Goal: Task Accomplishment & Management: Use online tool/utility

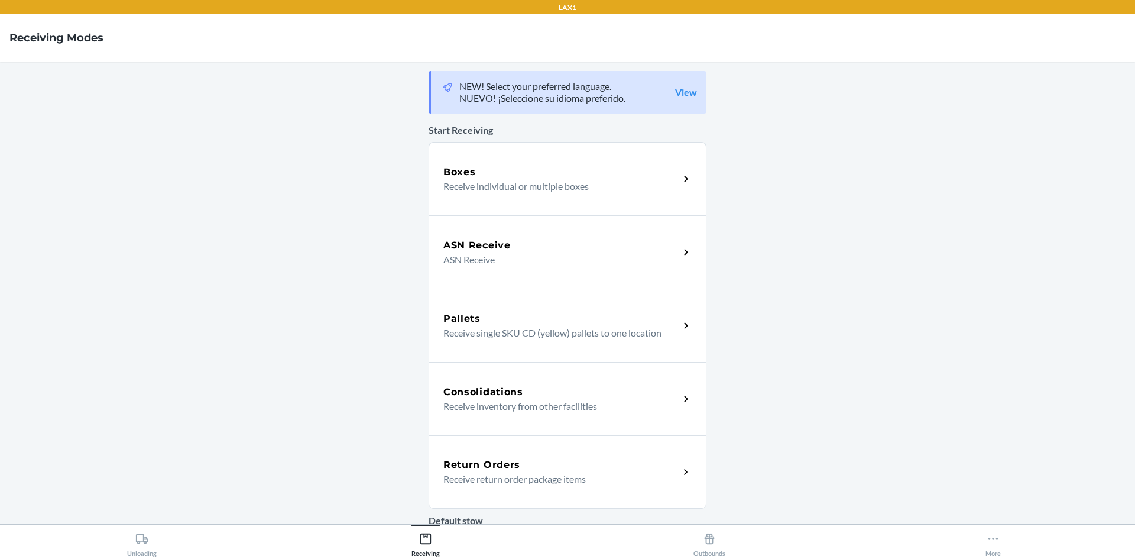
click at [549, 465] on div "Return Orders" at bounding box center [561, 465] width 236 height 14
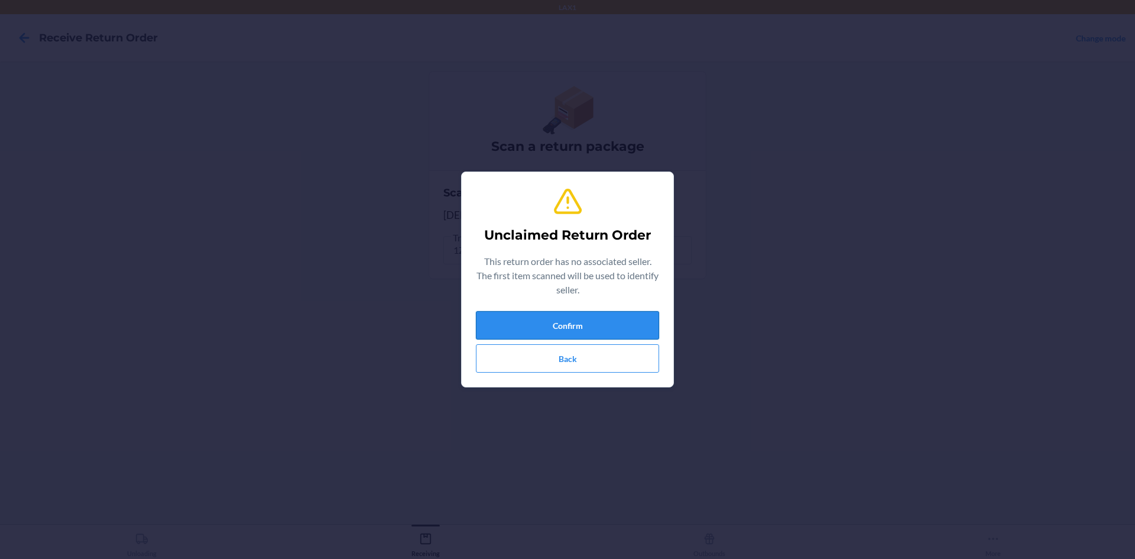
click at [504, 333] on button "Confirm" at bounding box center [567, 325] width 183 height 28
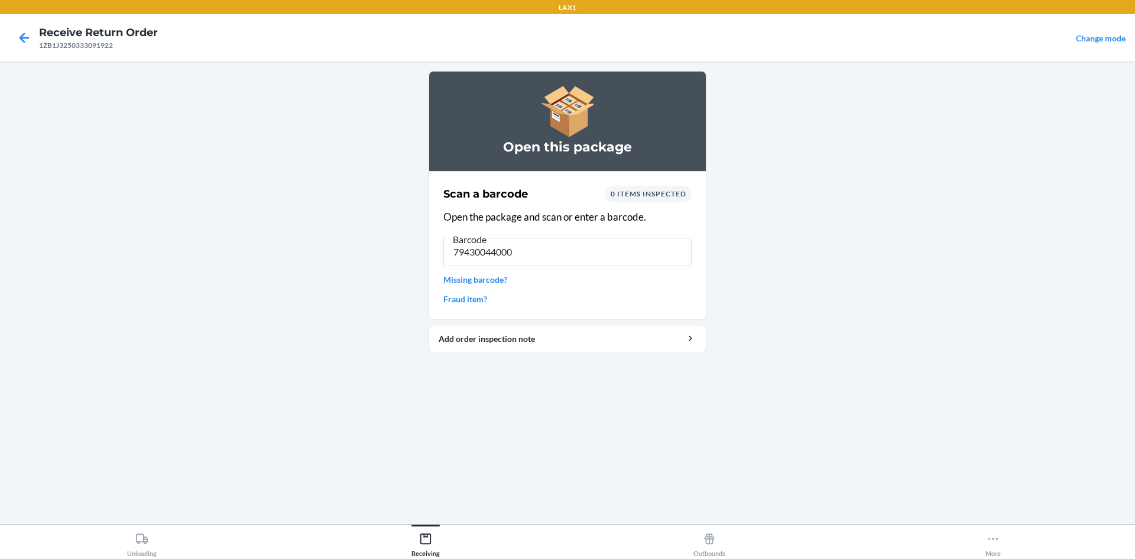
type input "794300440009"
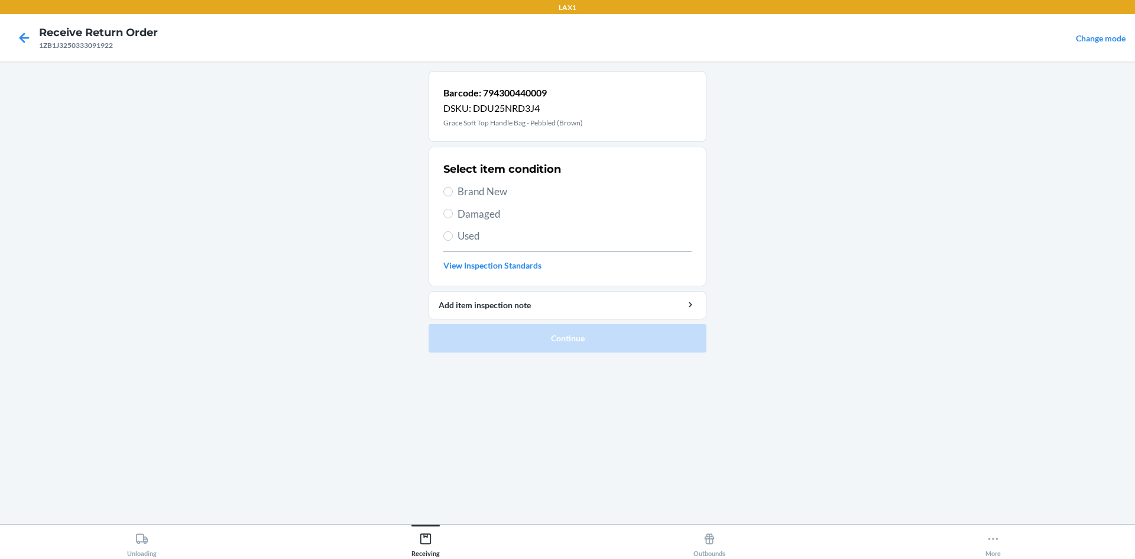
click at [462, 216] on span "Damaged" at bounding box center [575, 213] width 234 height 15
click at [443, 226] on section "Select item condition Brand New Damaged Used View Inspection Standards" at bounding box center [568, 217] width 278 height 140
click at [445, 233] on input "Used" at bounding box center [447, 235] width 9 height 9
radio input "true"
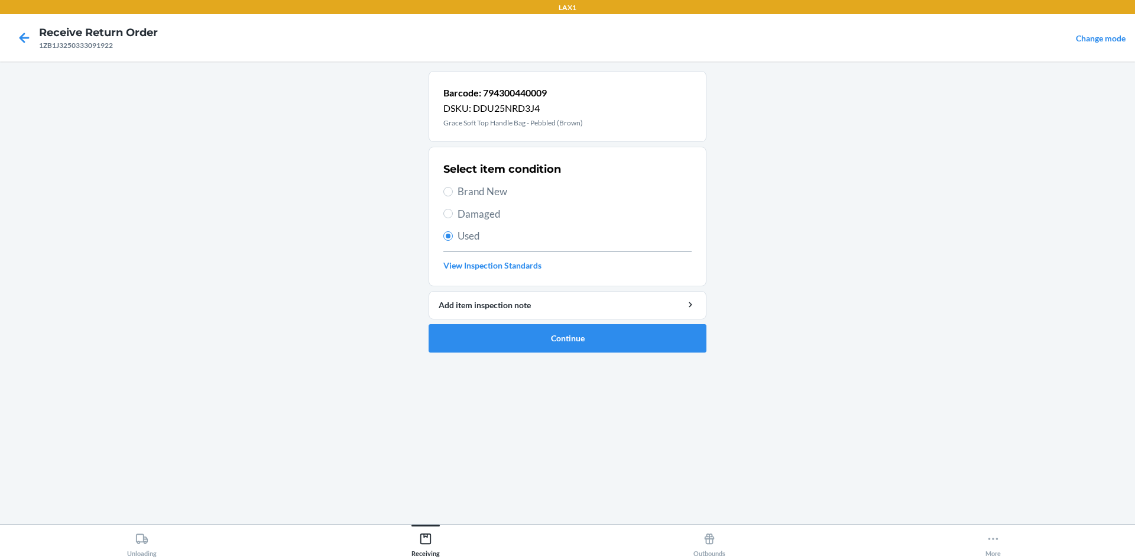
click at [479, 323] on li "Barcode: 794300440009 DSKU: DDU25NRD3J4 Grace Soft Top Handle Bag - Pebbled (Br…" at bounding box center [568, 211] width 278 height 281
click at [480, 330] on button "Continue" at bounding box center [568, 338] width 278 height 28
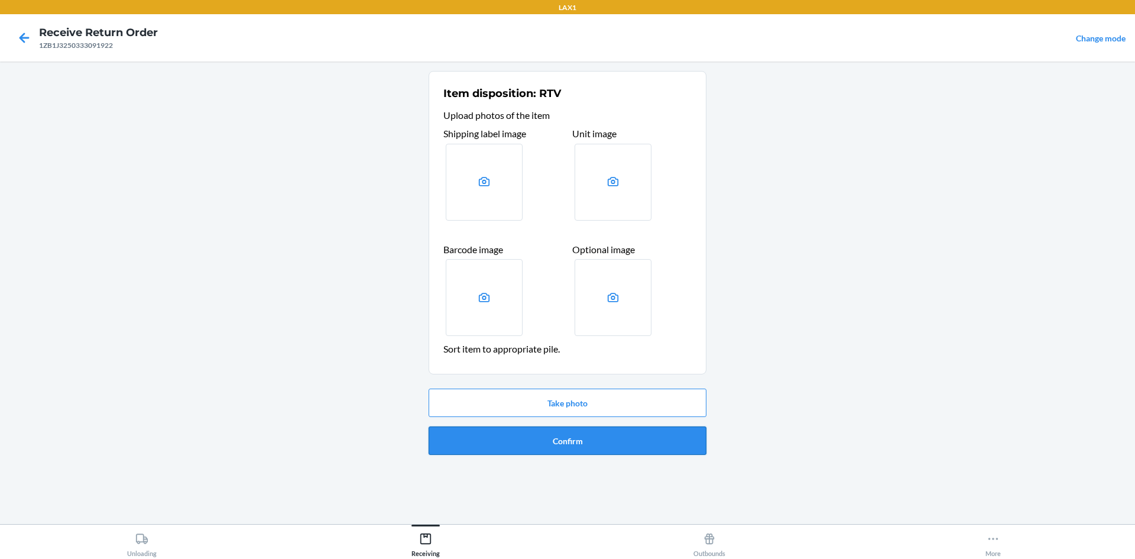
click at [541, 438] on button "Confirm" at bounding box center [568, 440] width 278 height 28
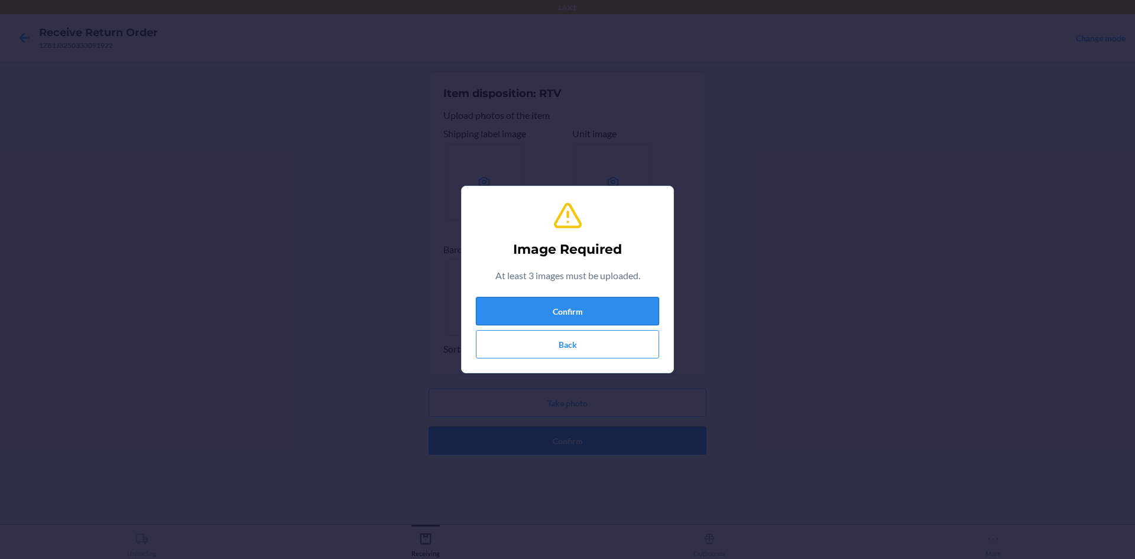
click at [562, 313] on button "Confirm" at bounding box center [567, 311] width 183 height 28
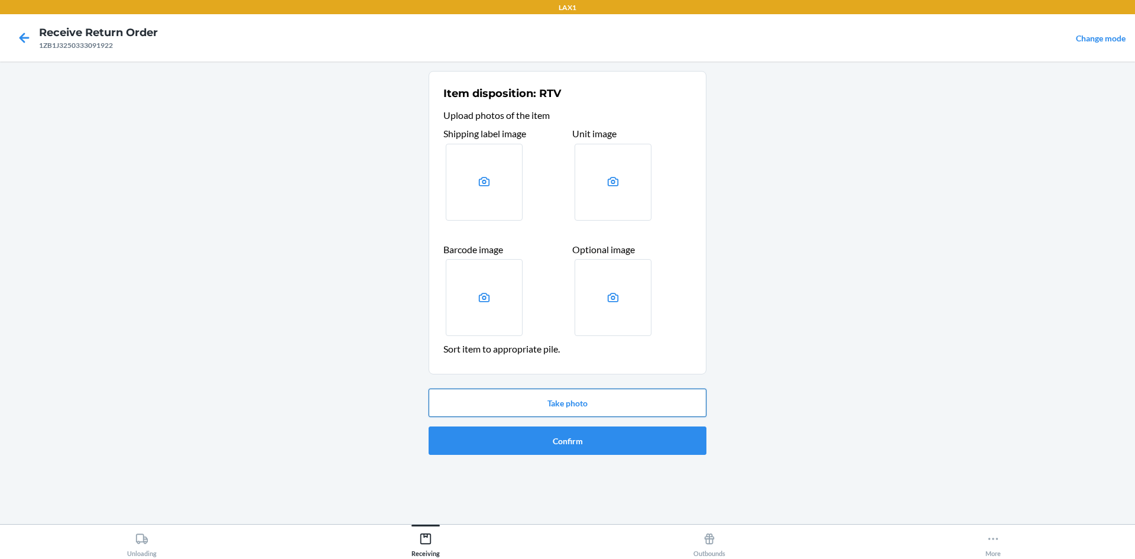
click at [591, 397] on button "Take photo" at bounding box center [568, 402] width 278 height 28
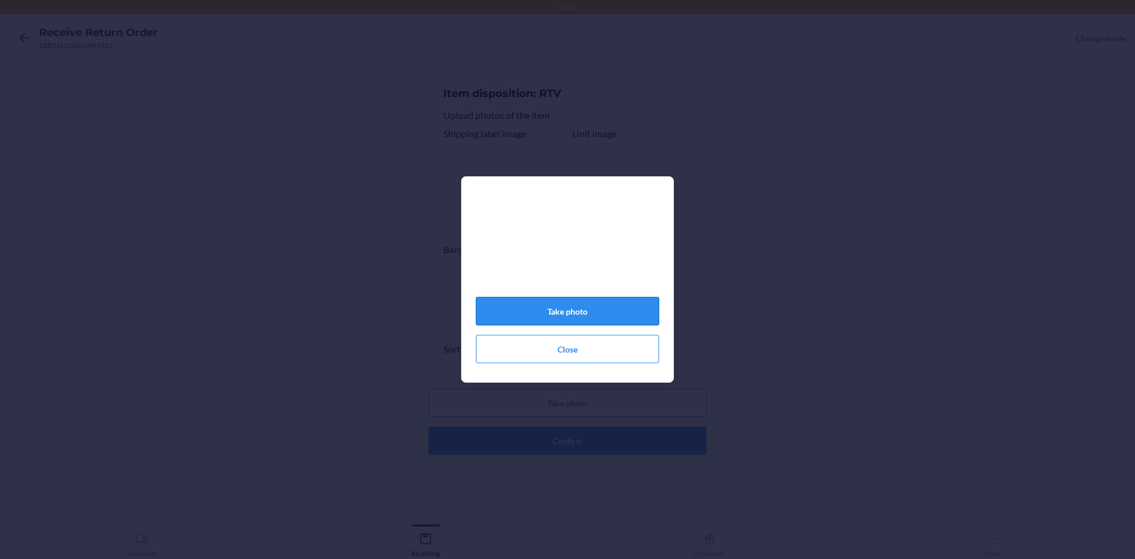
click at [616, 320] on button "Take photo" at bounding box center [567, 311] width 183 height 28
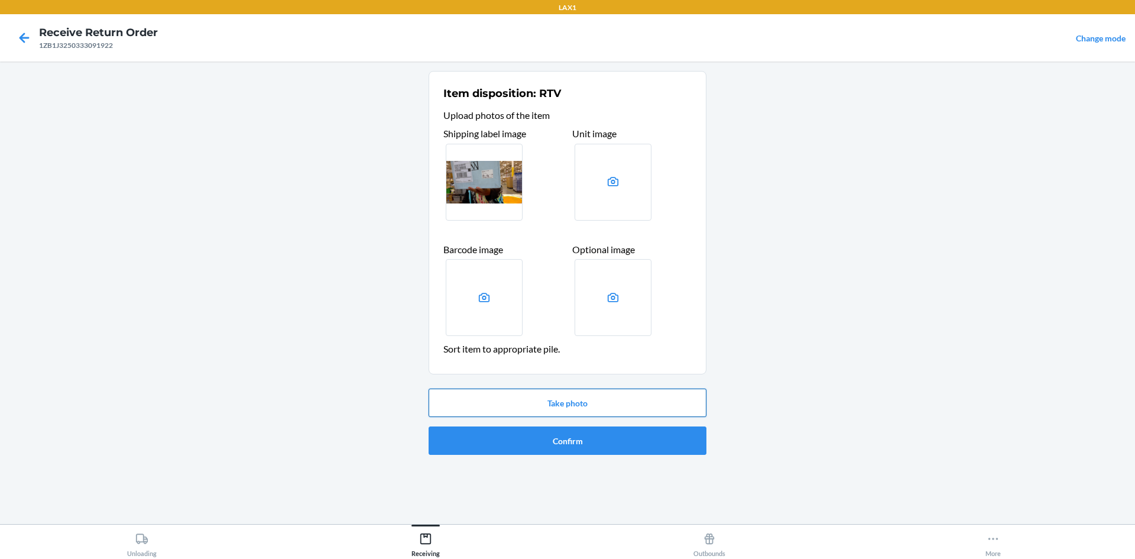
click at [613, 404] on button "Take photo" at bounding box center [568, 402] width 278 height 28
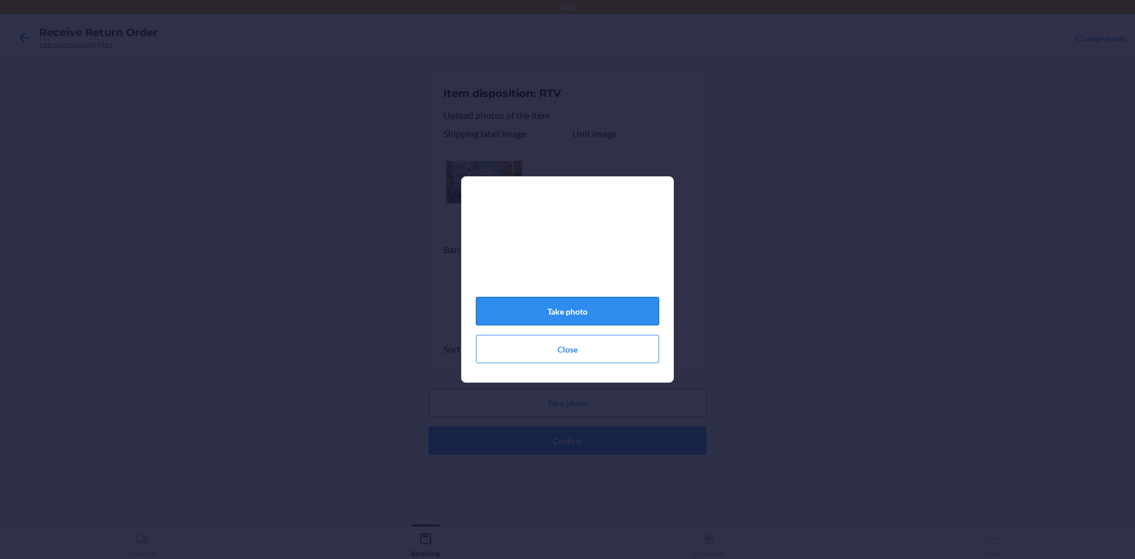
click at [566, 303] on button "Take photo" at bounding box center [567, 311] width 183 height 28
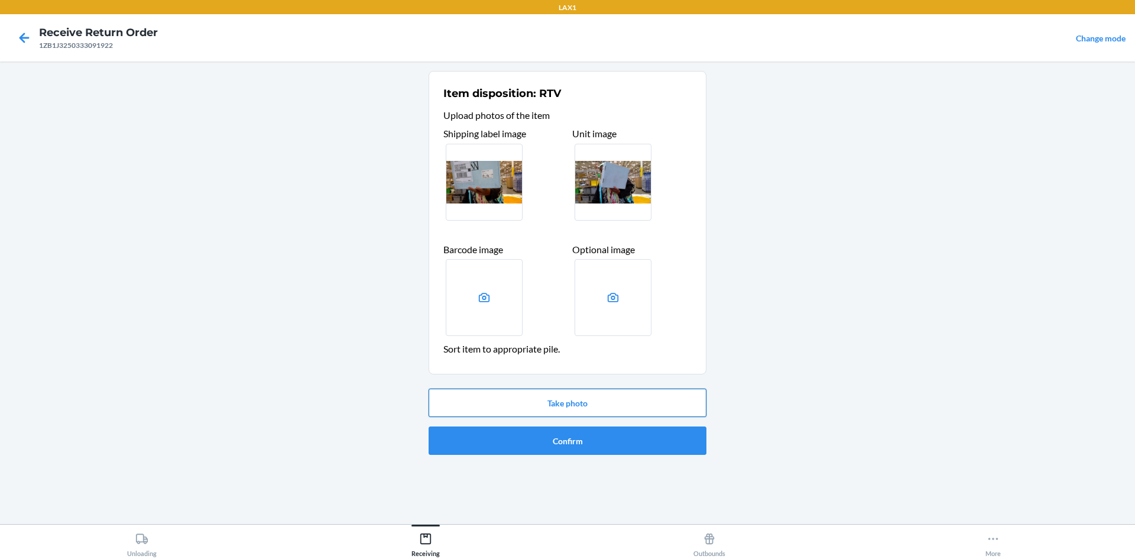
click at [543, 400] on button "Take photo" at bounding box center [568, 402] width 278 height 28
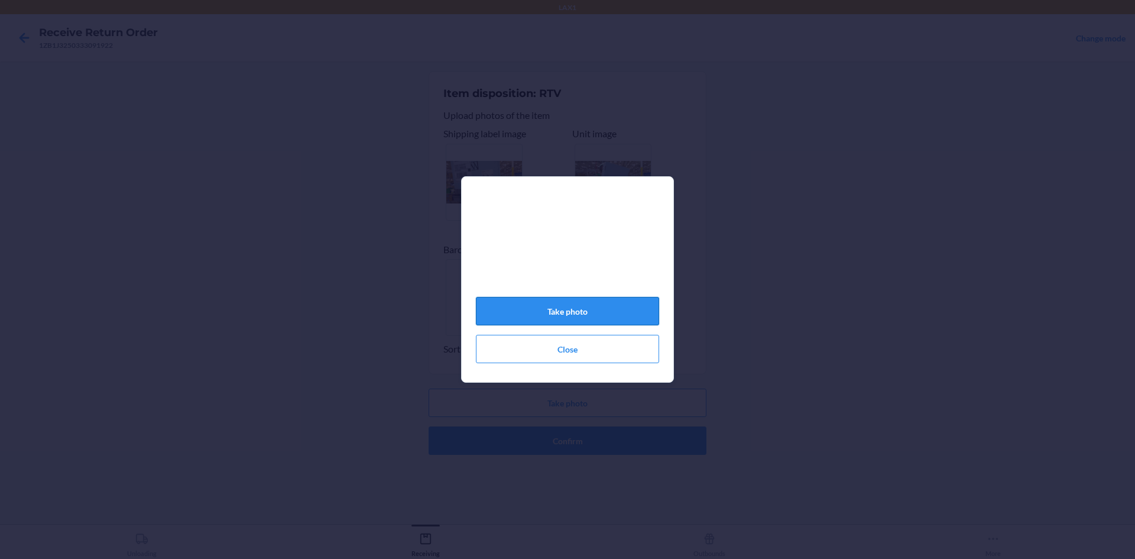
click at [562, 313] on button "Take photo" at bounding box center [567, 311] width 183 height 28
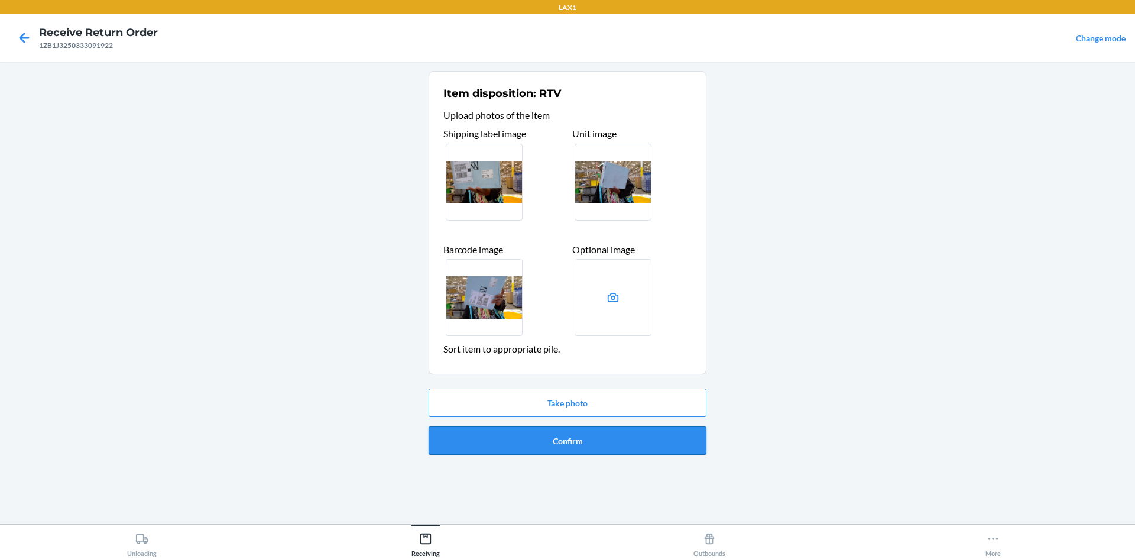
click at [559, 435] on button "Confirm" at bounding box center [568, 440] width 278 height 28
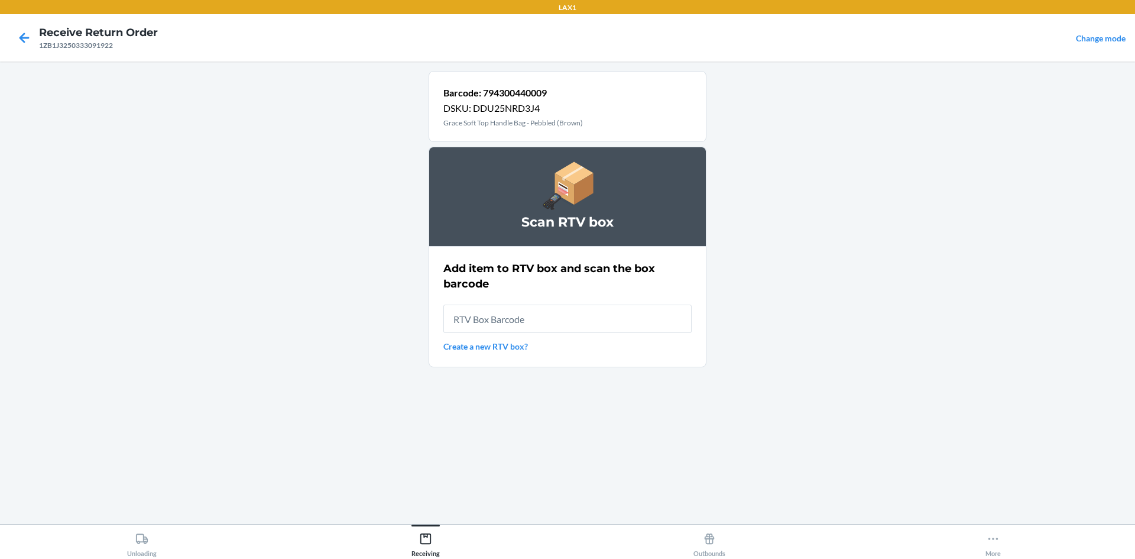
click at [506, 341] on link "Create a new RTV box?" at bounding box center [567, 346] width 248 height 12
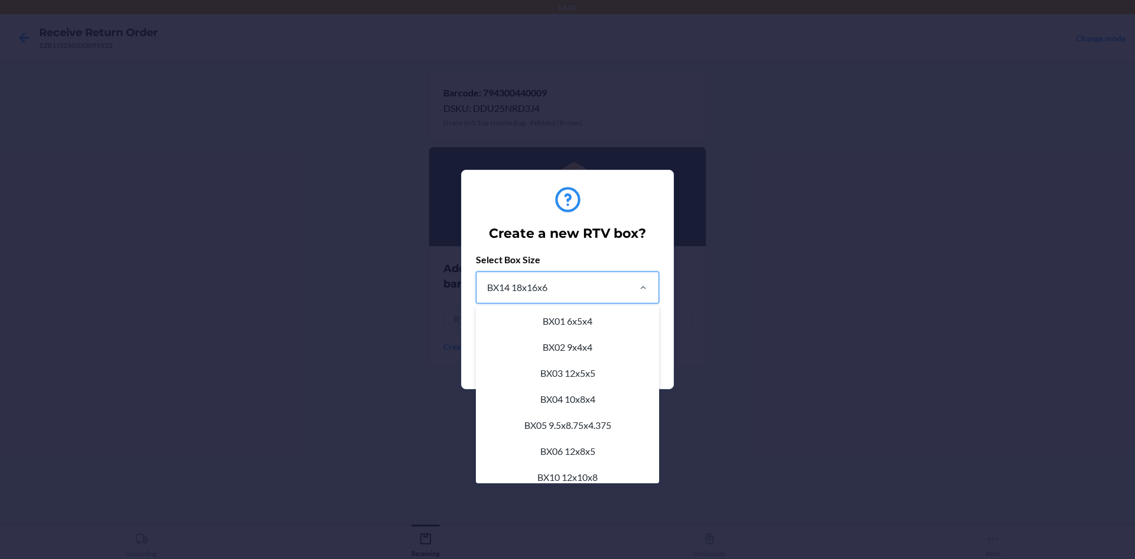
click at [548, 292] on div "BX14 18x16x6" at bounding box center [517, 287] width 60 height 14
click at [487, 292] on input "option BX14 18x16x6 focused, 11 of 22. 22 results available. Use Up and Down to…" at bounding box center [486, 287] width 1 height 14
click at [580, 354] on div "BX02 9x4x4" at bounding box center [567, 347] width 179 height 26
click at [487, 294] on input "option BX02 9x4x4 focused, 2 of 22. 22 results available. Use Up and Down to ch…" at bounding box center [486, 287] width 1 height 14
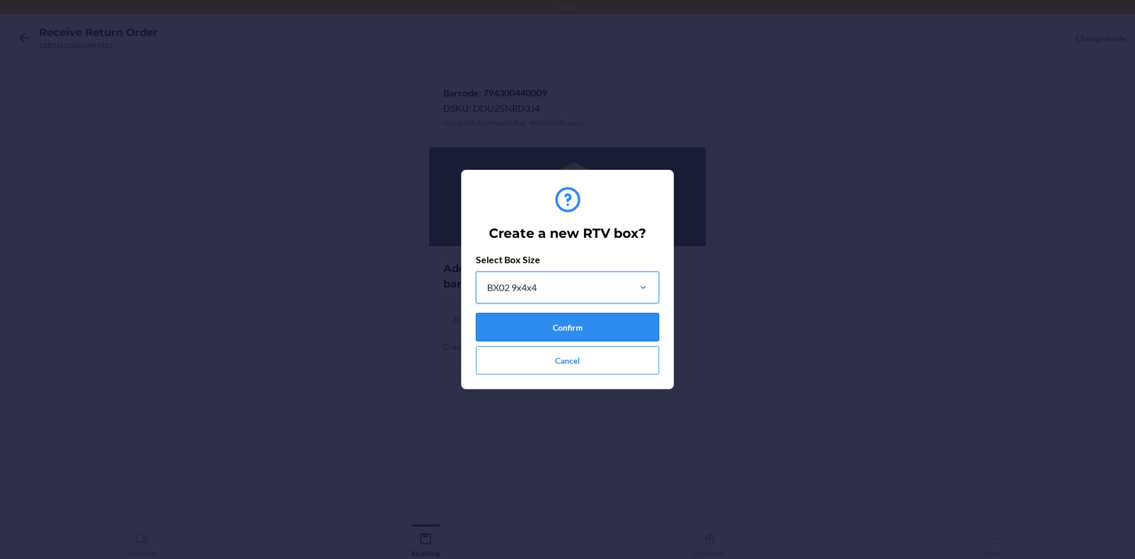
click at [590, 331] on button "Confirm" at bounding box center [567, 327] width 183 height 28
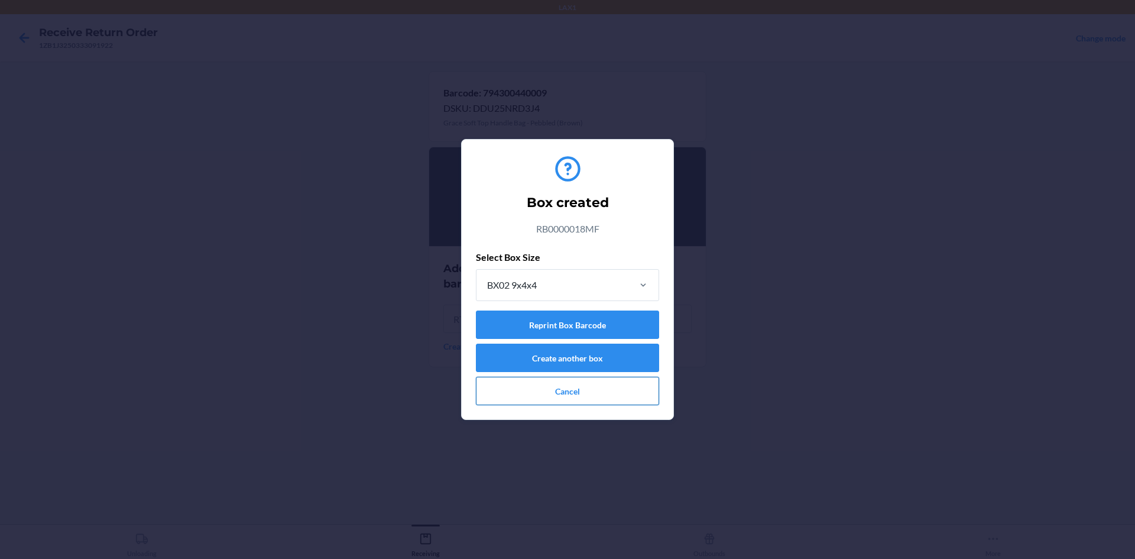
click at [576, 386] on button "Cancel" at bounding box center [567, 391] width 183 height 28
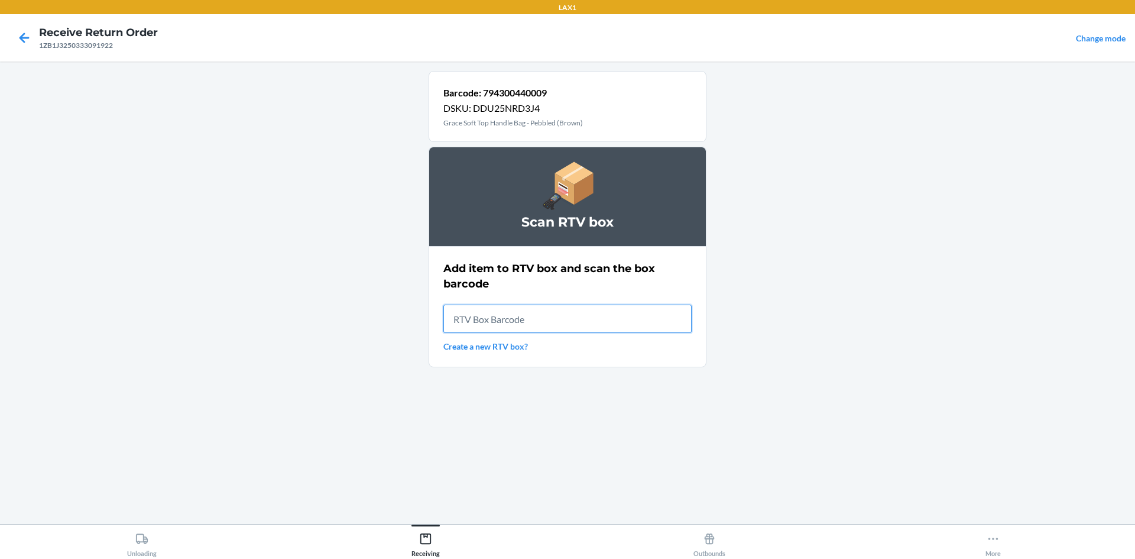
click at [574, 313] on input "text" at bounding box center [567, 319] width 248 height 28
type input "RB0000018MF"
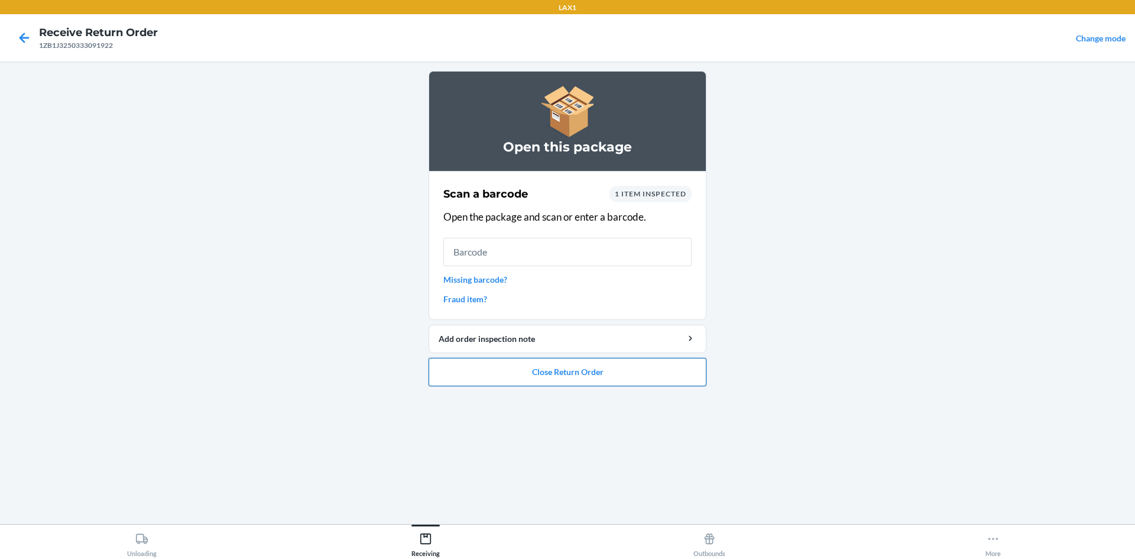
click at [506, 365] on button "Close Return Order" at bounding box center [568, 372] width 278 height 28
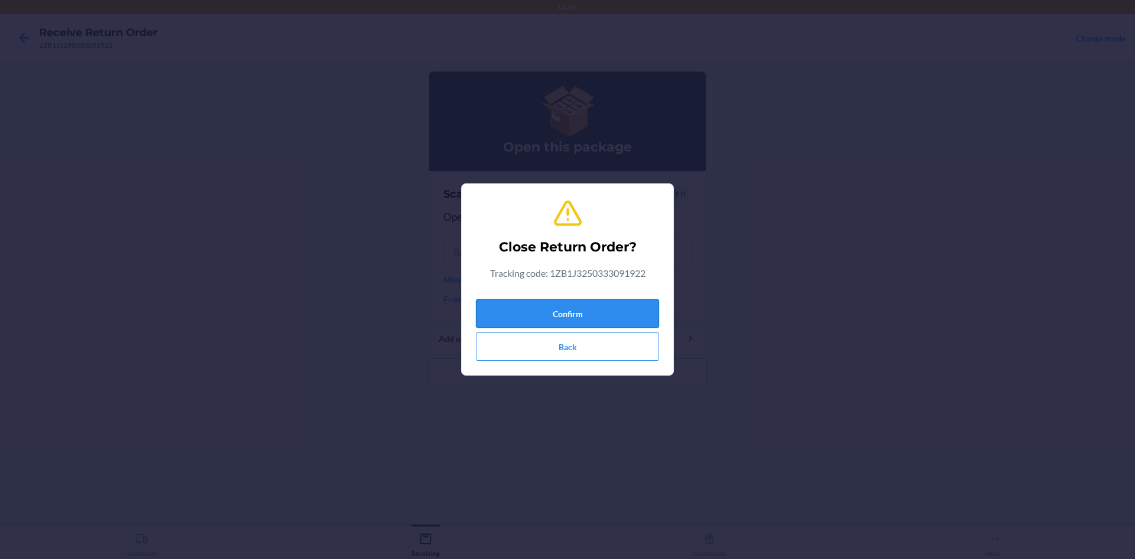
click at [543, 307] on button "Confirm" at bounding box center [567, 313] width 183 height 28
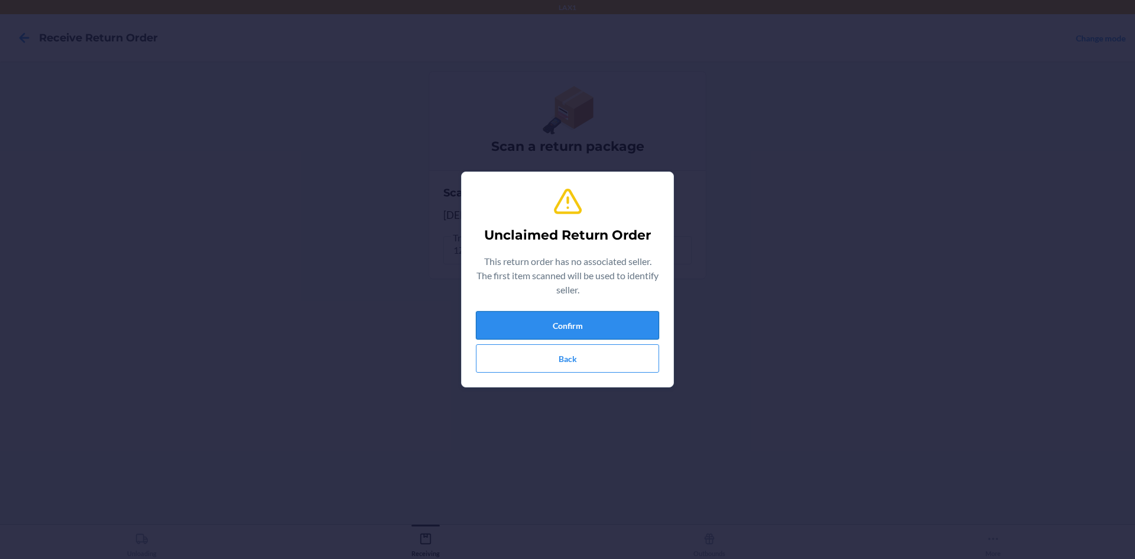
click at [545, 316] on button "Confirm" at bounding box center [567, 325] width 183 height 28
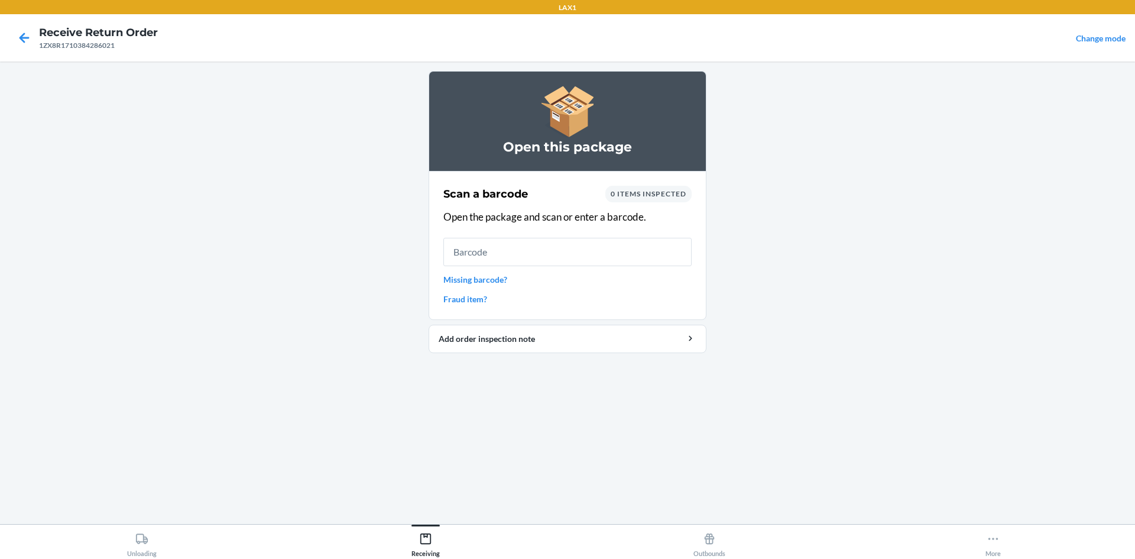
click at [490, 280] on link "Missing barcode?" at bounding box center [567, 279] width 248 height 12
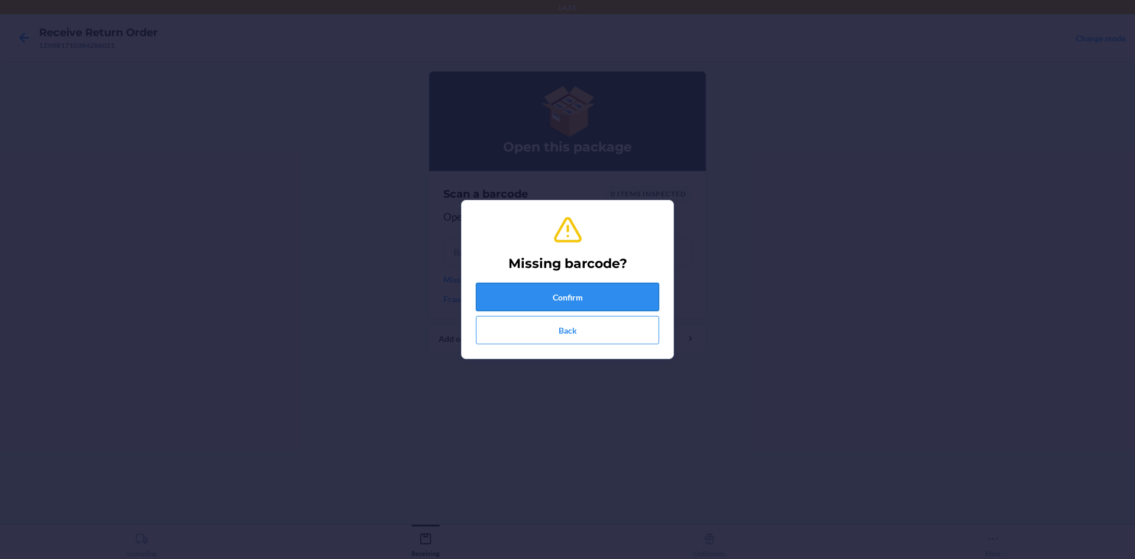
click at [523, 296] on button "Confirm" at bounding box center [567, 297] width 183 height 28
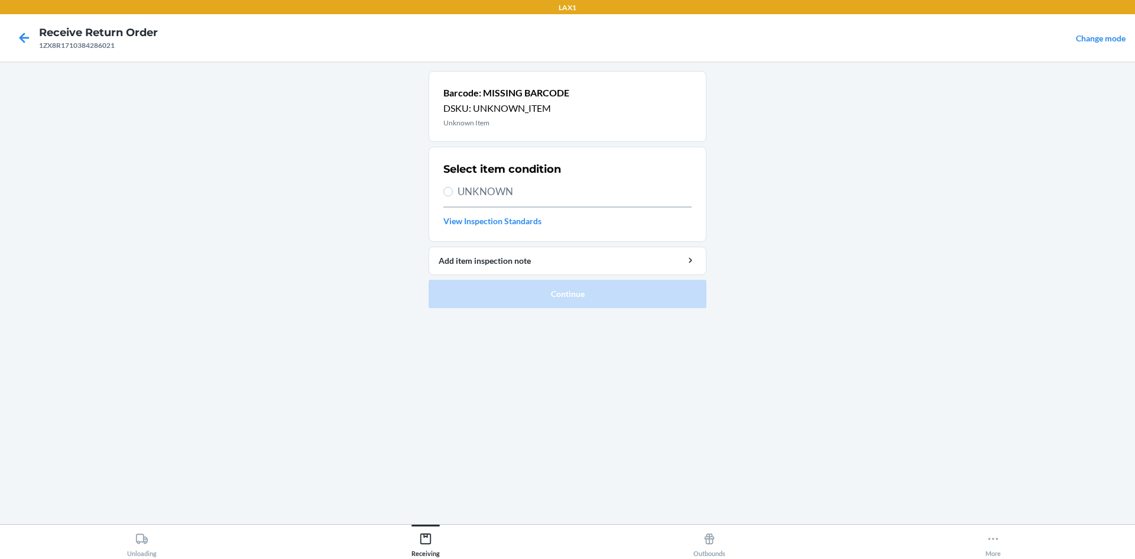
drag, startPoint x: 491, startPoint y: 182, endPoint x: 491, endPoint y: 201, distance: 19.5
click at [491, 184] on div "Select item condition UNKNOWN View Inspection Standards" at bounding box center [567, 194] width 248 height 73
click at [492, 192] on span "UNKNOWN" at bounding box center [575, 191] width 234 height 15
click at [453, 192] on input "UNKNOWN" at bounding box center [447, 191] width 9 height 9
radio input "true"
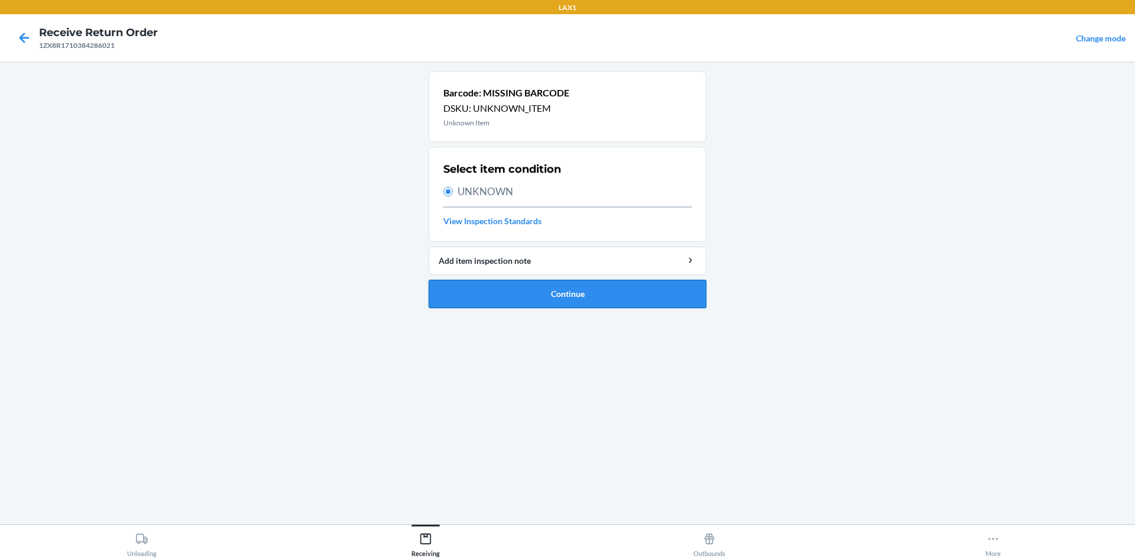
click at [520, 296] on button "Continue" at bounding box center [568, 294] width 278 height 28
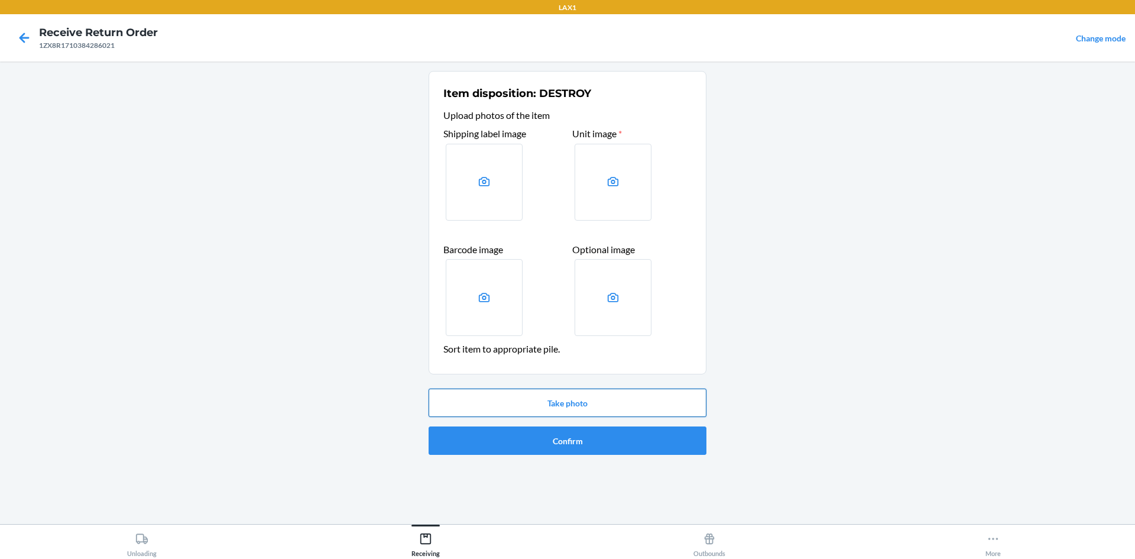
click at [536, 407] on button "Take photo" at bounding box center [568, 402] width 278 height 28
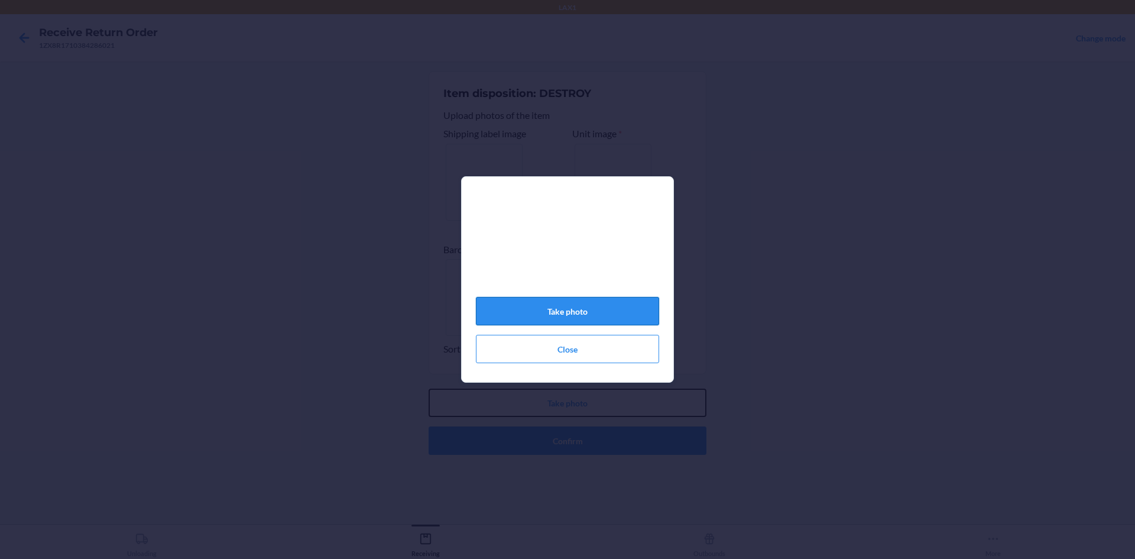
click at [429, 388] on button "Take photo" at bounding box center [568, 402] width 278 height 28
click at [601, 307] on button "Take photo" at bounding box center [567, 311] width 183 height 28
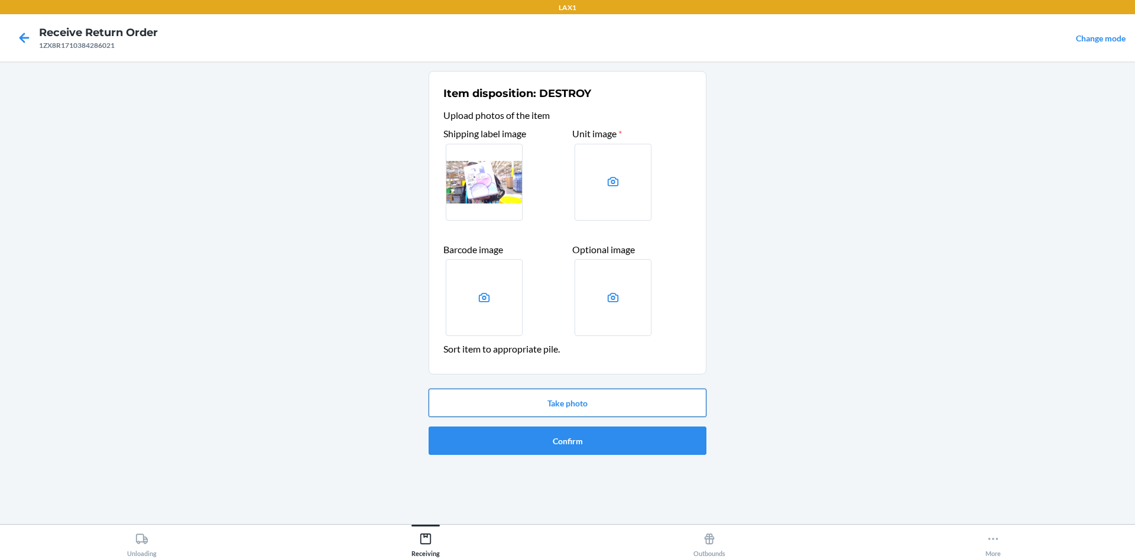
click at [602, 393] on button "Take photo" at bounding box center [568, 402] width 278 height 28
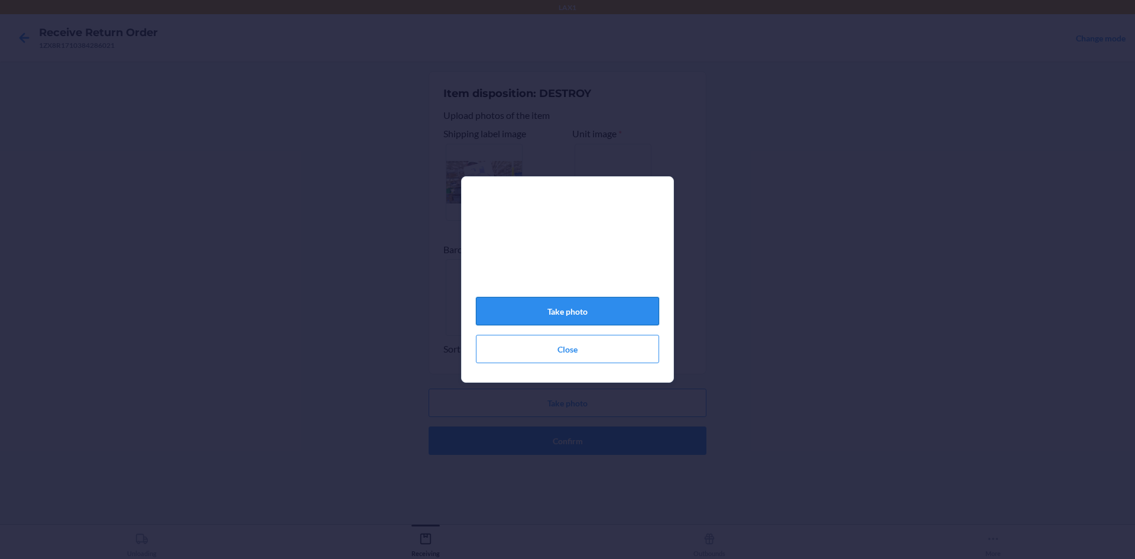
click at [614, 318] on button "Take photo" at bounding box center [567, 311] width 183 height 28
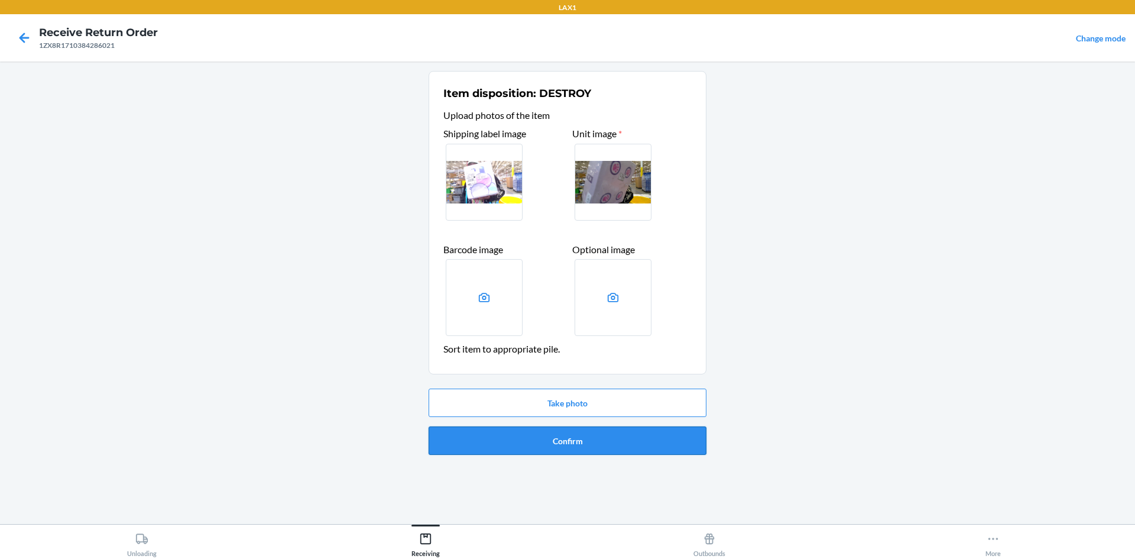
click at [662, 454] on button "Confirm" at bounding box center [568, 440] width 278 height 28
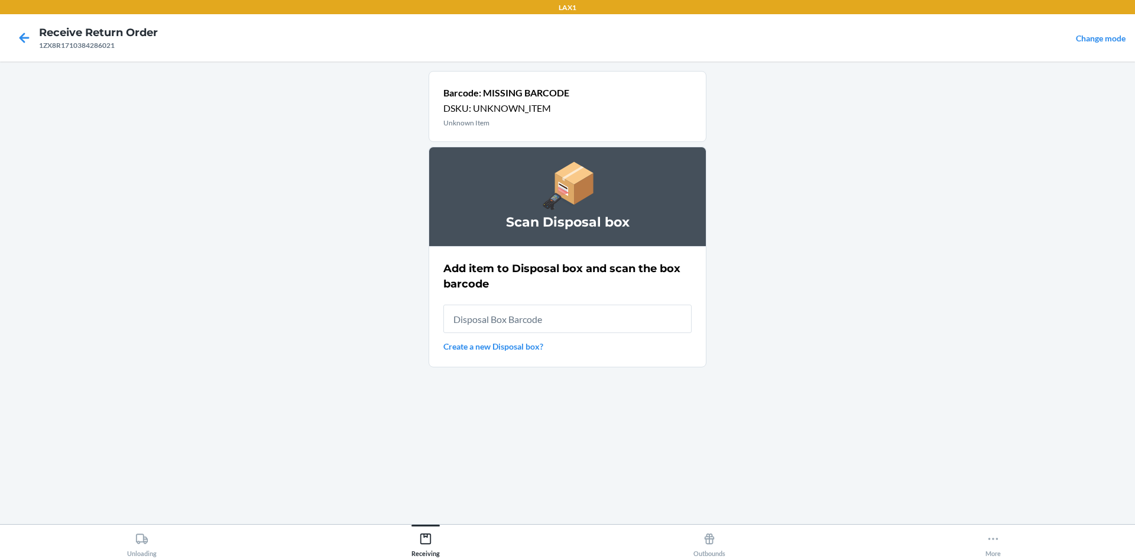
click at [491, 344] on link "Create a new Disposal box?" at bounding box center [567, 346] width 248 height 12
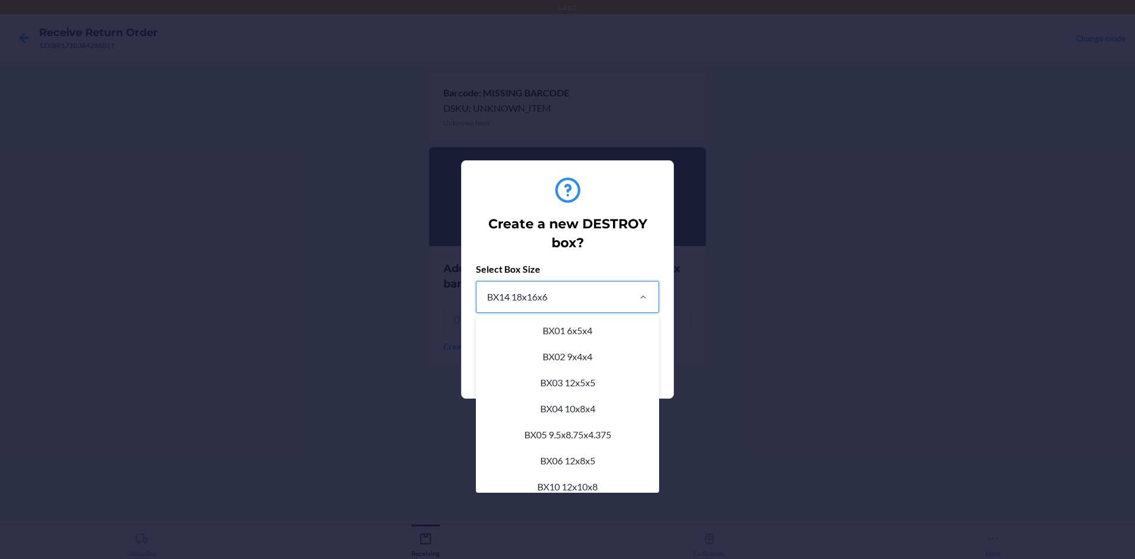
click at [571, 300] on div "BX14 18x16x6" at bounding box center [552, 296] width 151 height 31
click at [487, 300] on input "option BX14 18x16x6 focused, 11 of 22. 22 results available. Use Up and Down to…" at bounding box center [486, 297] width 1 height 14
click at [583, 367] on div "BX02 9x4x4" at bounding box center [567, 357] width 179 height 26
click at [487, 304] on input "option BX02 9x4x4 focused, 2 of 22. 22 results available. Use Up and Down to ch…" at bounding box center [486, 297] width 1 height 14
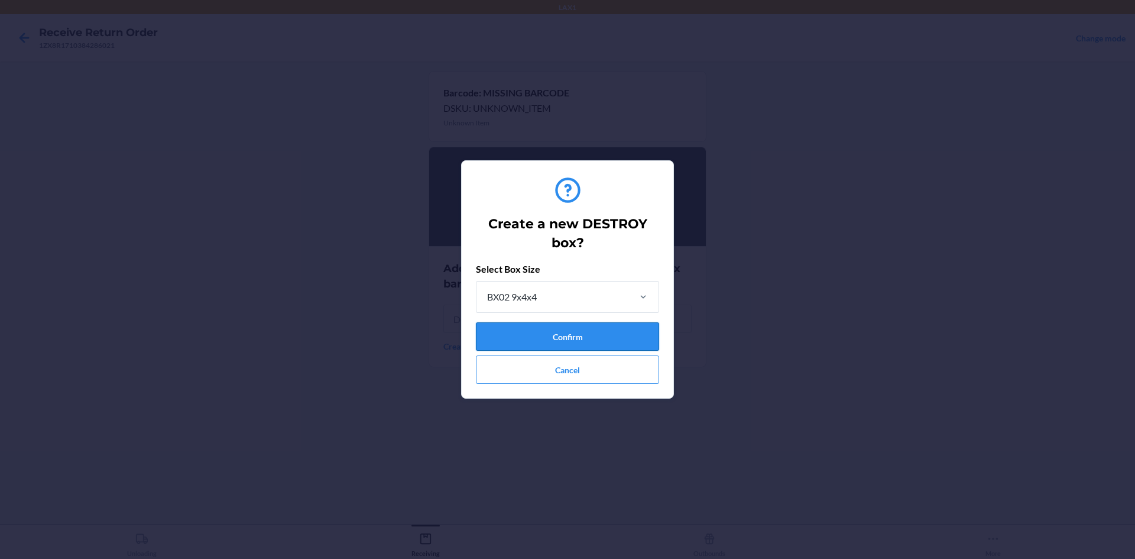
click at [587, 339] on button "Confirm" at bounding box center [567, 336] width 183 height 28
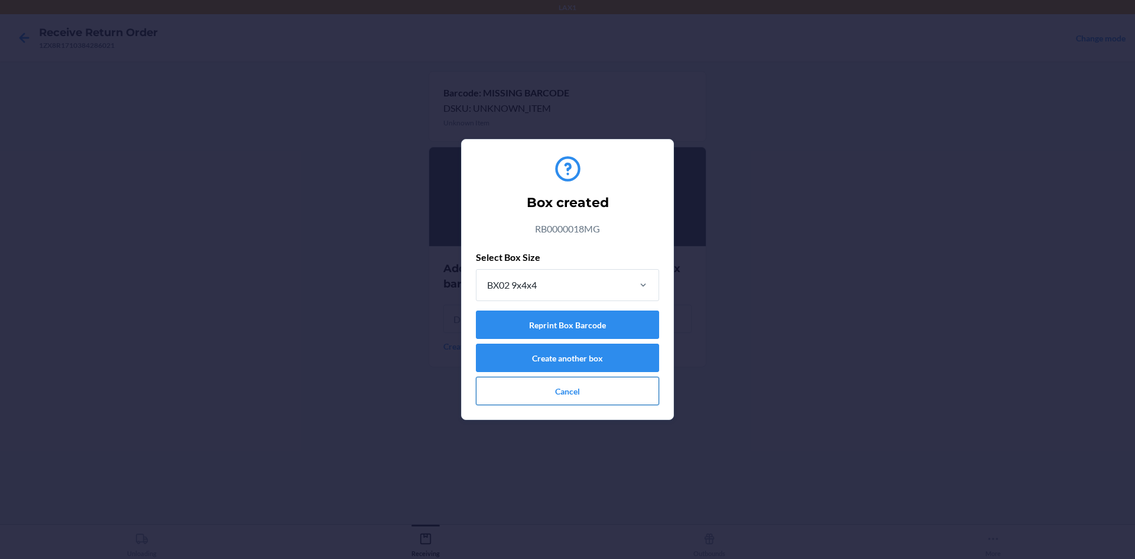
click at [553, 400] on button "Cancel" at bounding box center [567, 391] width 183 height 28
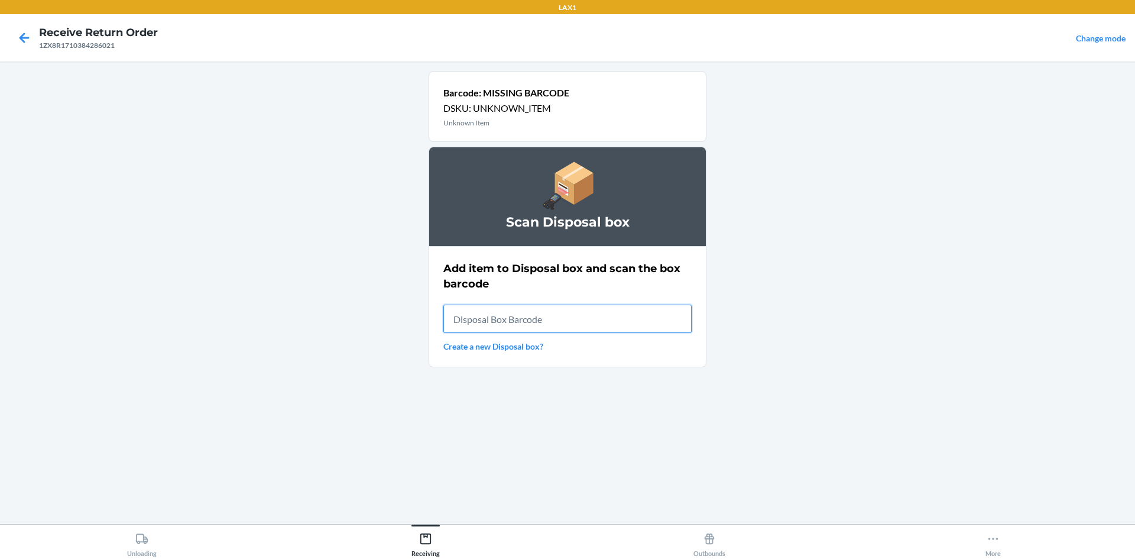
click at [577, 306] on input "text" at bounding box center [567, 319] width 248 height 28
type input "RB0000018MG"
